Goal: Find specific page/section: Find specific page/section

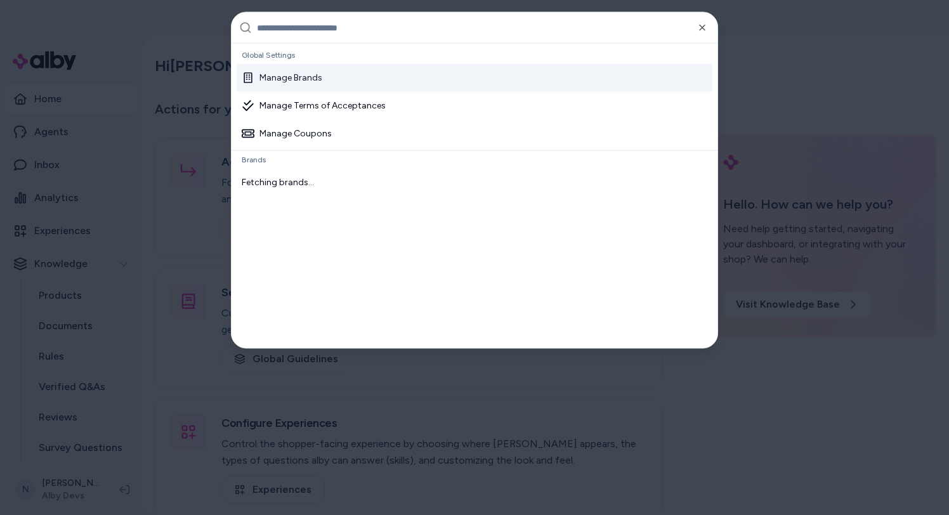
type input "********"
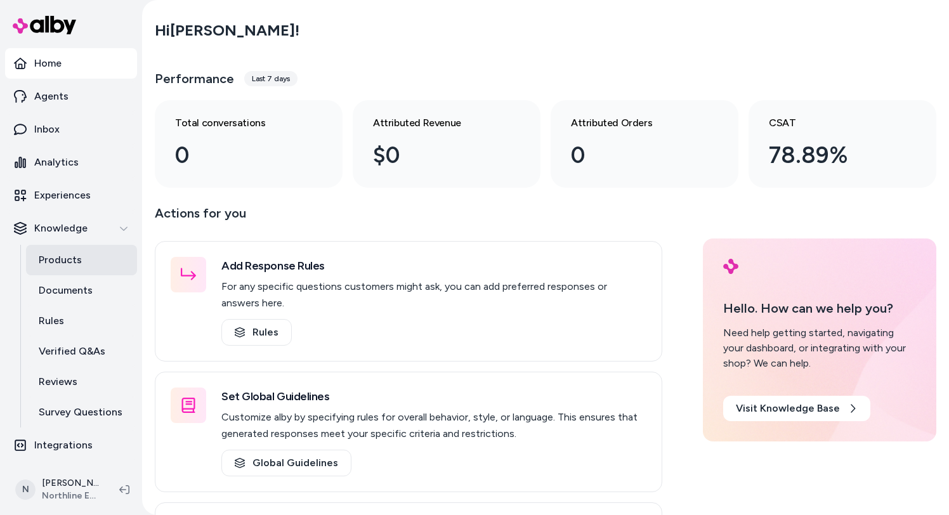
click at [68, 251] on link "Products" at bounding box center [81, 260] width 111 height 30
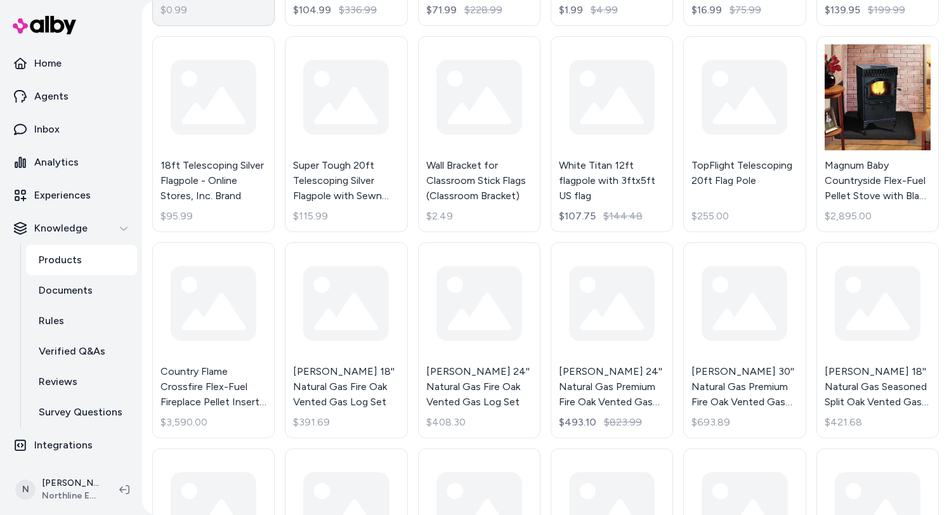
scroll to position [495, 0]
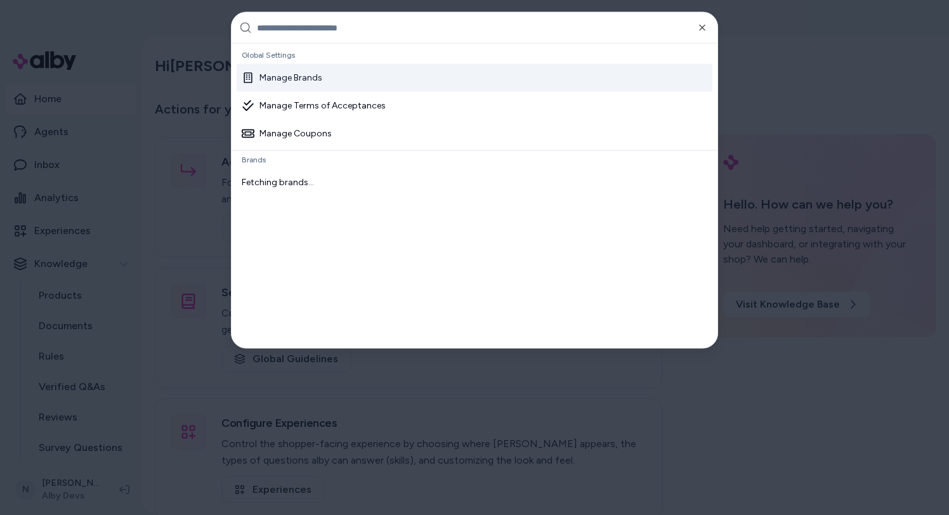
type input "**********"
